Goal: Transaction & Acquisition: Purchase product/service

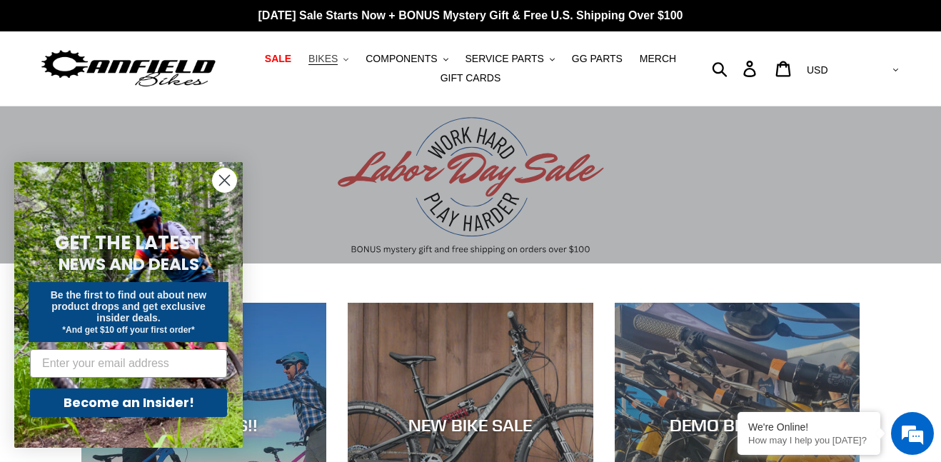
click at [356, 59] on button "BIKES .cls-1{fill:#231f20}" at bounding box center [328, 58] width 54 height 19
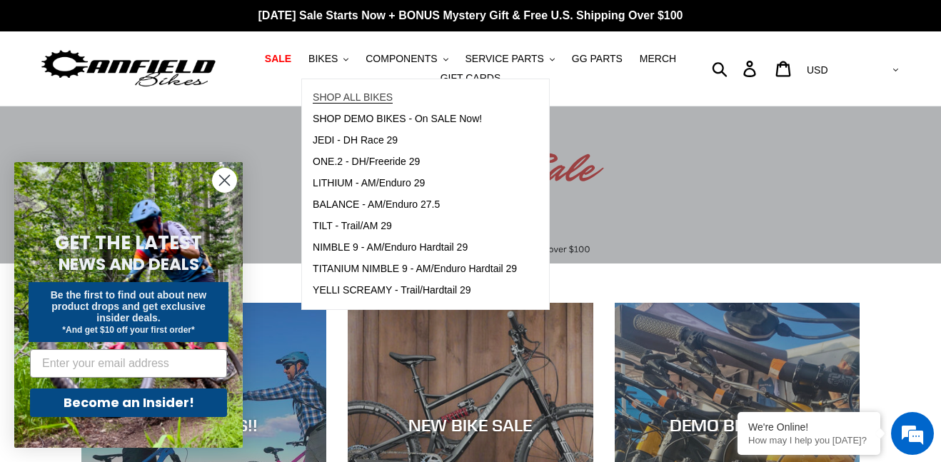
click at [357, 91] on span "SHOP ALL BIKES" at bounding box center [353, 97] width 80 height 12
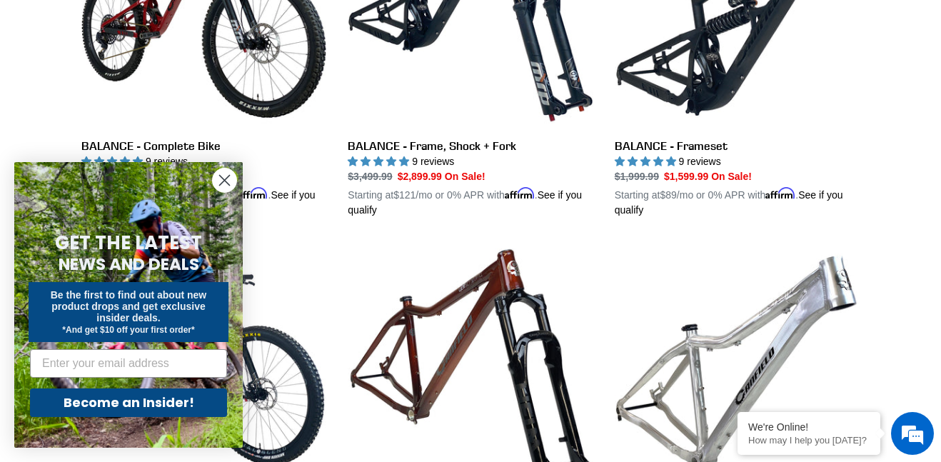
scroll to position [900, 0]
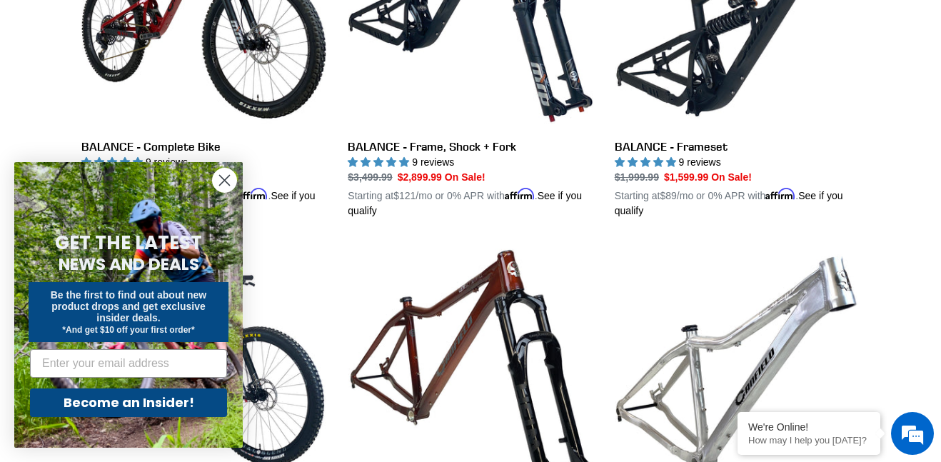
click at [220, 186] on circle "Close dialog" at bounding box center [225, 181] width 24 height 24
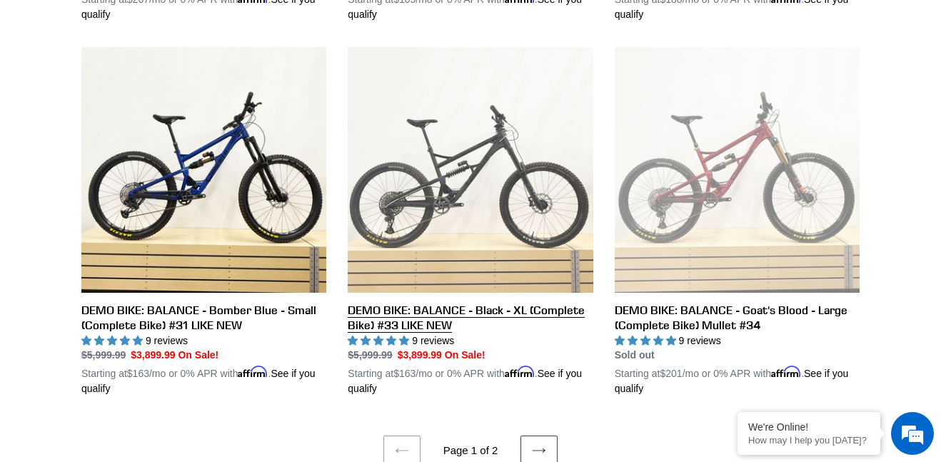
scroll to position [2891, 0]
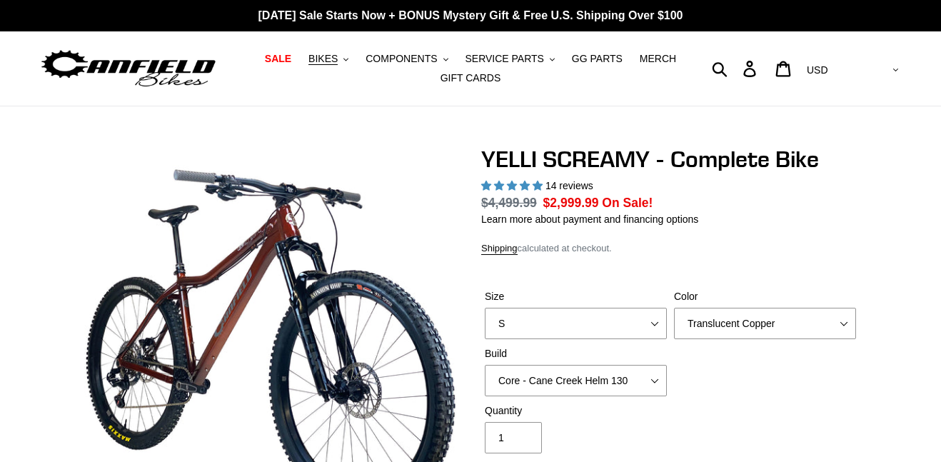
select select "highest-rating"
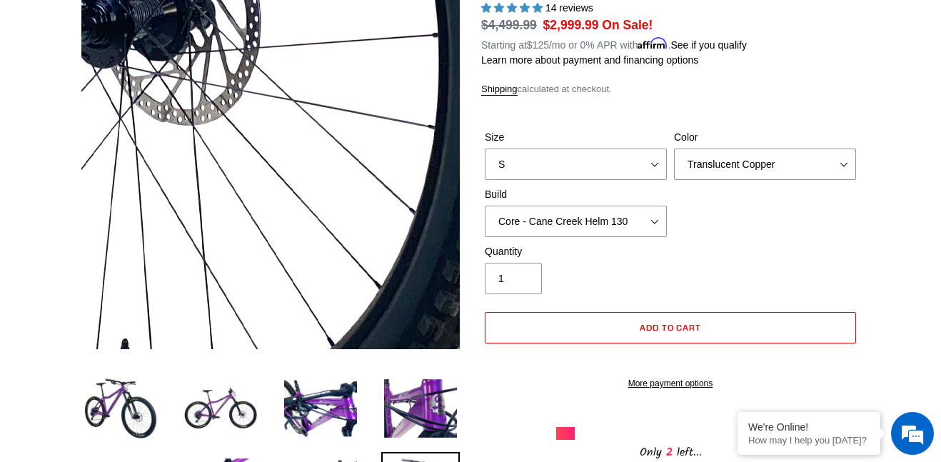
scroll to position [177, 0]
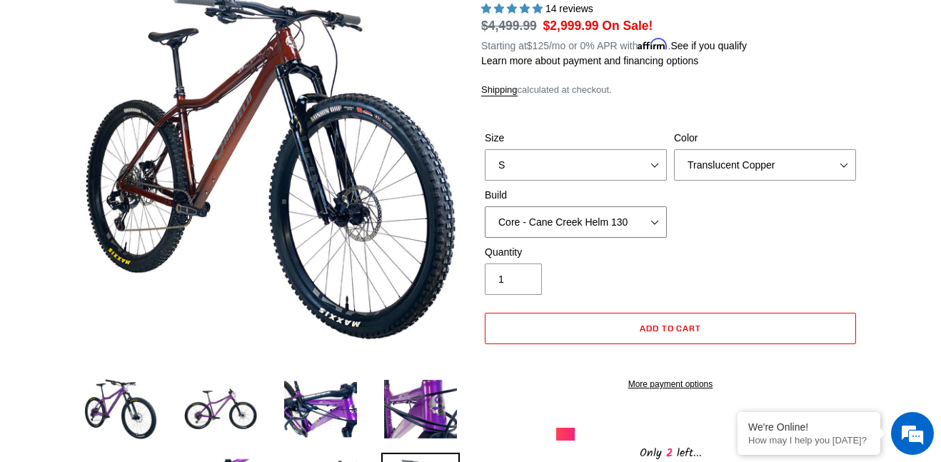
click at [556, 234] on select "Core - Cane Creek Helm 130 Pro - Cane Creek Helm 130 Core - Fox 34 SL Factory G…" at bounding box center [576, 221] width 182 height 31
click at [485, 206] on select "Core - Cane Creek Helm 130 Pro - Cane Creek Helm 130 Core - Fox 34 SL Factory G…" at bounding box center [576, 221] width 182 height 31
click at [535, 236] on select "Core - Cane Creek Helm 130 Pro - Cane Creek Helm 130 Core - Fox 34 SL Factory G…" at bounding box center [576, 221] width 182 height 31
click at [485, 206] on select "Core - Cane Creek Helm 130 Pro - Cane Creek Helm 130 Core - Fox 34 SL Factory G…" at bounding box center [576, 221] width 182 height 31
click at [521, 236] on select "Core - Cane Creek Helm 130 Pro - Cane Creek Helm 130 Core - Fox 34 SL Factory G…" at bounding box center [576, 221] width 182 height 31
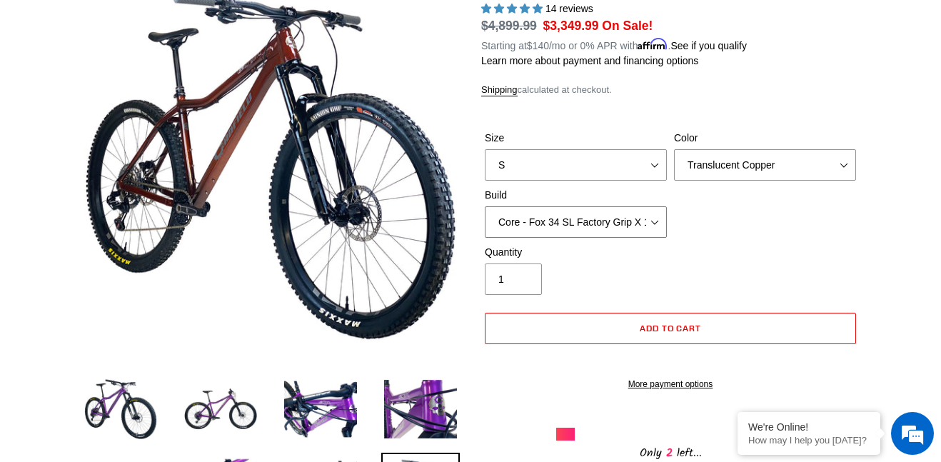
click at [485, 206] on select "Core - Cane Creek Helm 130 Pro - Cane Creek Helm 130 Core - Fox 34 SL Factory G…" at bounding box center [576, 221] width 182 height 31
click at [532, 235] on select "Core - Cane Creek Helm 130 Pro - Cane Creek Helm 130 Core - Fox 34 SL Factory G…" at bounding box center [576, 221] width 182 height 31
click at [485, 206] on select "Core - Cane Creek Helm 130 Pro - Cane Creek Helm 130 Core - Fox 34 SL Factory G…" at bounding box center [576, 221] width 182 height 31
click at [522, 223] on select "Core - Cane Creek Helm 130 Pro - Cane Creek Helm 130 Core - Fox 34 SL Factory G…" at bounding box center [576, 221] width 182 height 31
click at [485, 206] on select "Core - Cane Creek Helm 130 Pro - Cane Creek Helm 130 Core - Fox 34 SL Factory G…" at bounding box center [576, 221] width 182 height 31
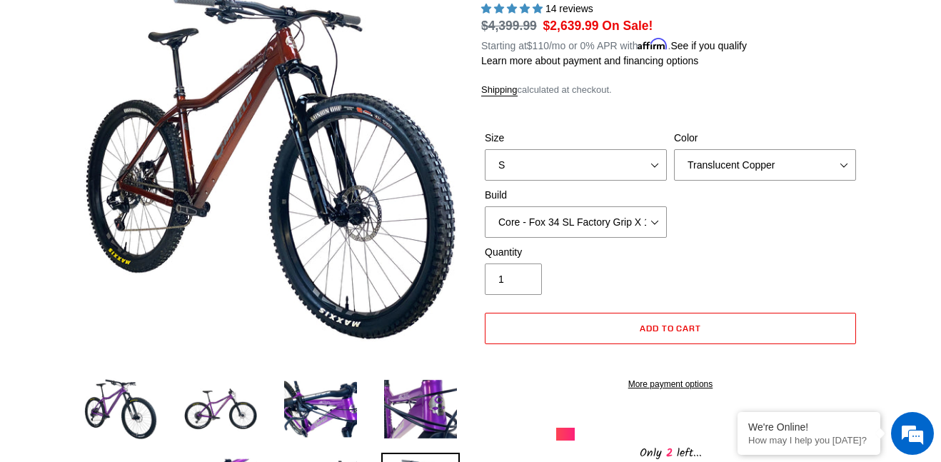
click at [530, 239] on div "Size S M L XL Color Translucent Copper Purple Haze Raw Build Core - Cane Creek …" at bounding box center [670, 188] width 378 height 114
click at [527, 234] on select "Core - Cane Creek Helm 130 Pro - Cane Creek Helm 130 Core - Fox 34 SL Factory G…" at bounding box center [576, 221] width 182 height 31
click at [485, 206] on select "Core - Cane Creek Helm 130 Pro - Cane Creek Helm 130 Core - Fox 34 SL Factory G…" at bounding box center [576, 221] width 182 height 31
click at [537, 231] on select "Core - Cane Creek Helm 130 Pro - Cane Creek Helm 130 Core - Fox 34 SL Factory G…" at bounding box center [576, 221] width 182 height 31
click at [485, 206] on select "Core - Cane Creek Helm 130 Pro - Cane Creek Helm 130 Core - Fox 34 SL Factory G…" at bounding box center [576, 221] width 182 height 31
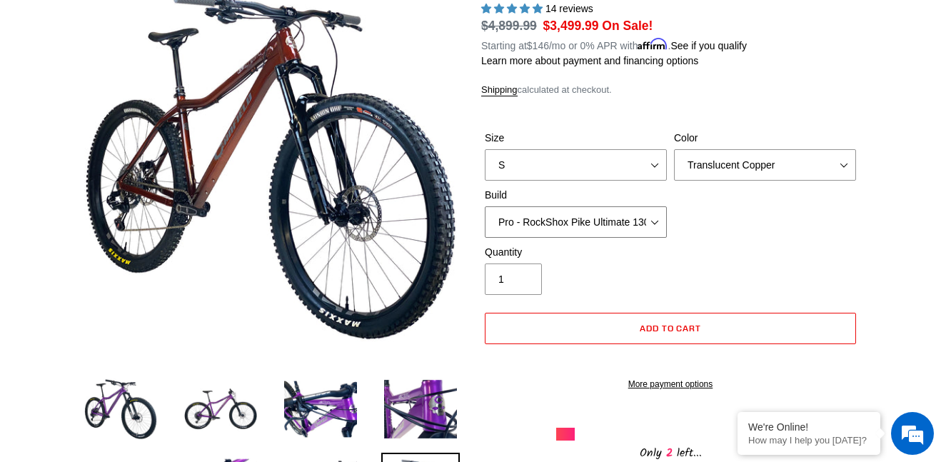
click at [556, 235] on select "Core - Cane Creek Helm 130 Pro - Cane Creek Helm 130 Core - Fox 34 SL Factory G…" at bounding box center [576, 221] width 182 height 31
click at [485, 206] on select "Core - Cane Creek Helm 130 Pro - Cane Creek Helm 130 Core - Fox 34 SL Factory G…" at bounding box center [576, 221] width 182 height 31
click at [585, 224] on select "Core - Cane Creek Helm 130 Pro - Cane Creek Helm 130 Core - Fox 34 SL Factory G…" at bounding box center [576, 221] width 182 height 31
select select "Core - Fox 34 SL Factory Grip X 130"
click at [485, 206] on select "Core - Cane Creek Helm 130 Pro - Cane Creek Helm 130 Core - Fox 34 SL Factory G…" at bounding box center [576, 221] width 182 height 31
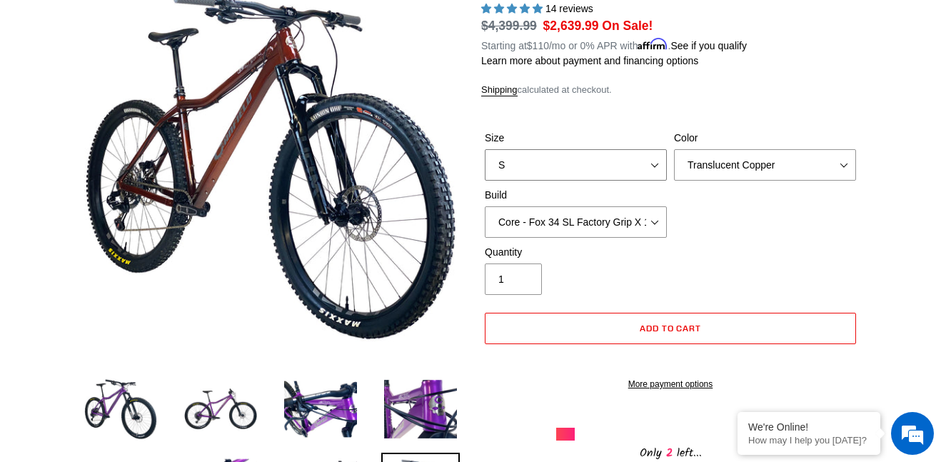
click at [589, 169] on select "S M L XL" at bounding box center [576, 164] width 182 height 31
select select "M"
click at [485, 149] on select "S M L XL" at bounding box center [576, 164] width 182 height 31
click at [704, 155] on select "Translucent Copper Purple Haze Raw" at bounding box center [765, 164] width 182 height 31
click at [674, 149] on select "Translucent Copper Purple Haze Raw" at bounding box center [765, 164] width 182 height 31
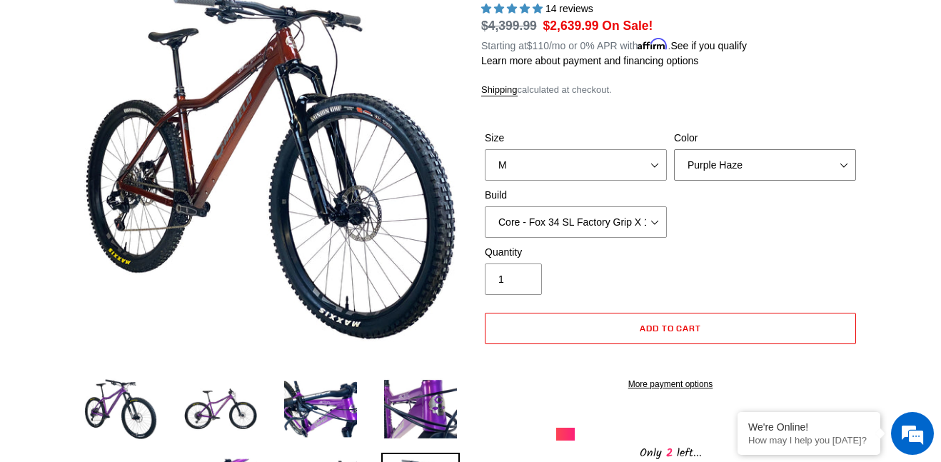
click at [707, 176] on select "Translucent Copper Purple Haze Raw" at bounding box center [765, 164] width 182 height 31
select select "Raw"
click at [674, 149] on select "Translucent Copper Purple Haze Raw" at bounding box center [765, 164] width 182 height 31
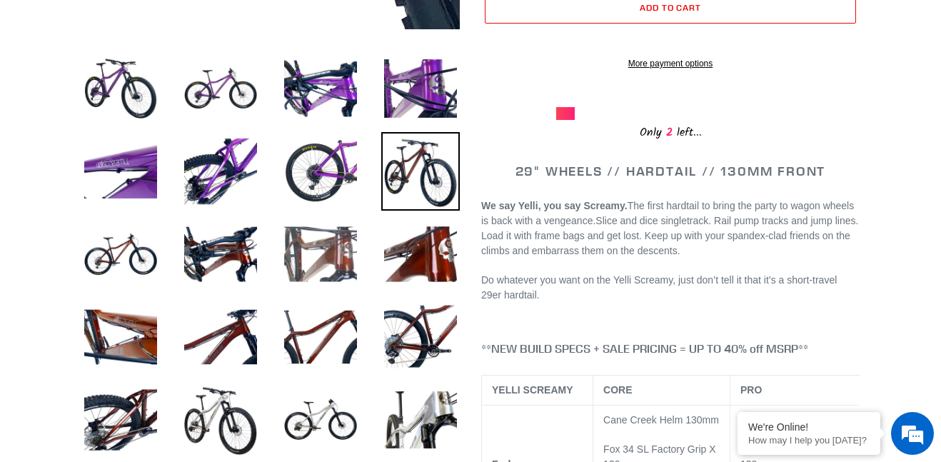
scroll to position [502, 0]
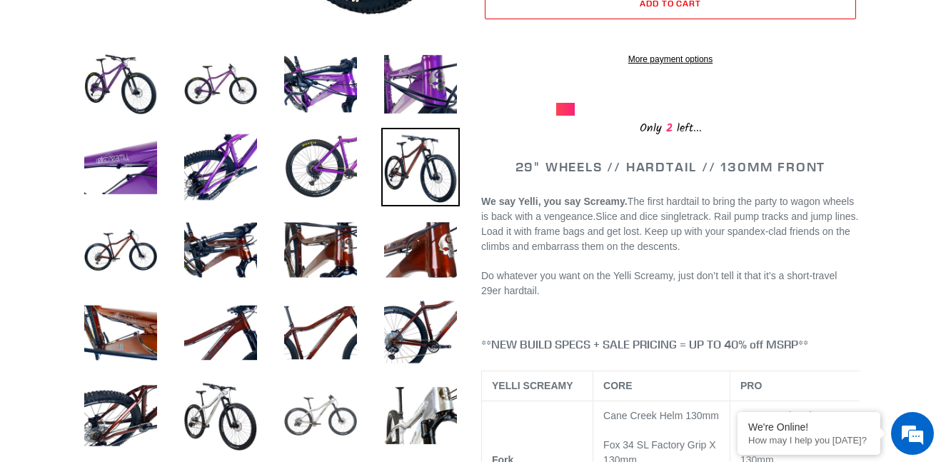
click at [291, 407] on img at bounding box center [320, 415] width 79 height 79
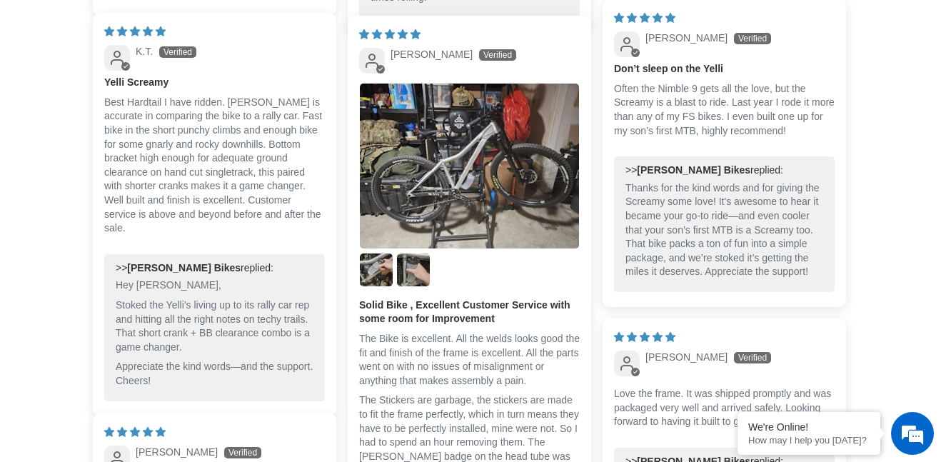
scroll to position [3674, 0]
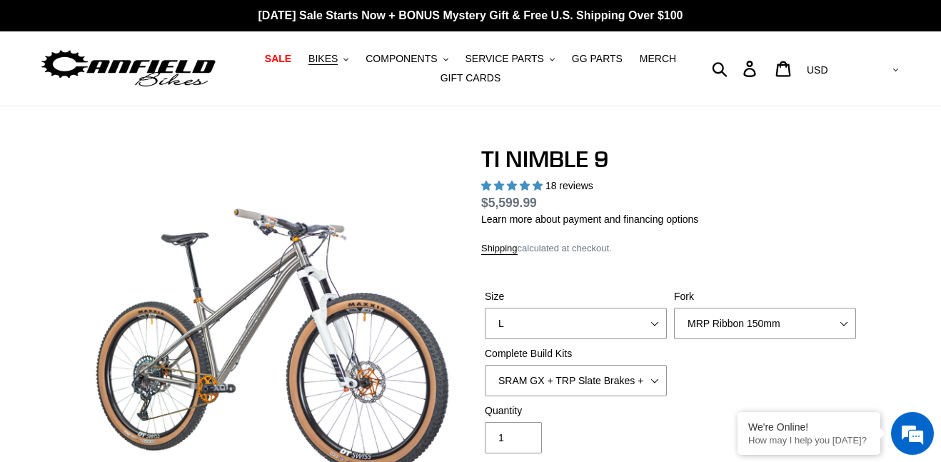
select select "highest-rating"
